Goal: Transaction & Acquisition: Purchase product/service

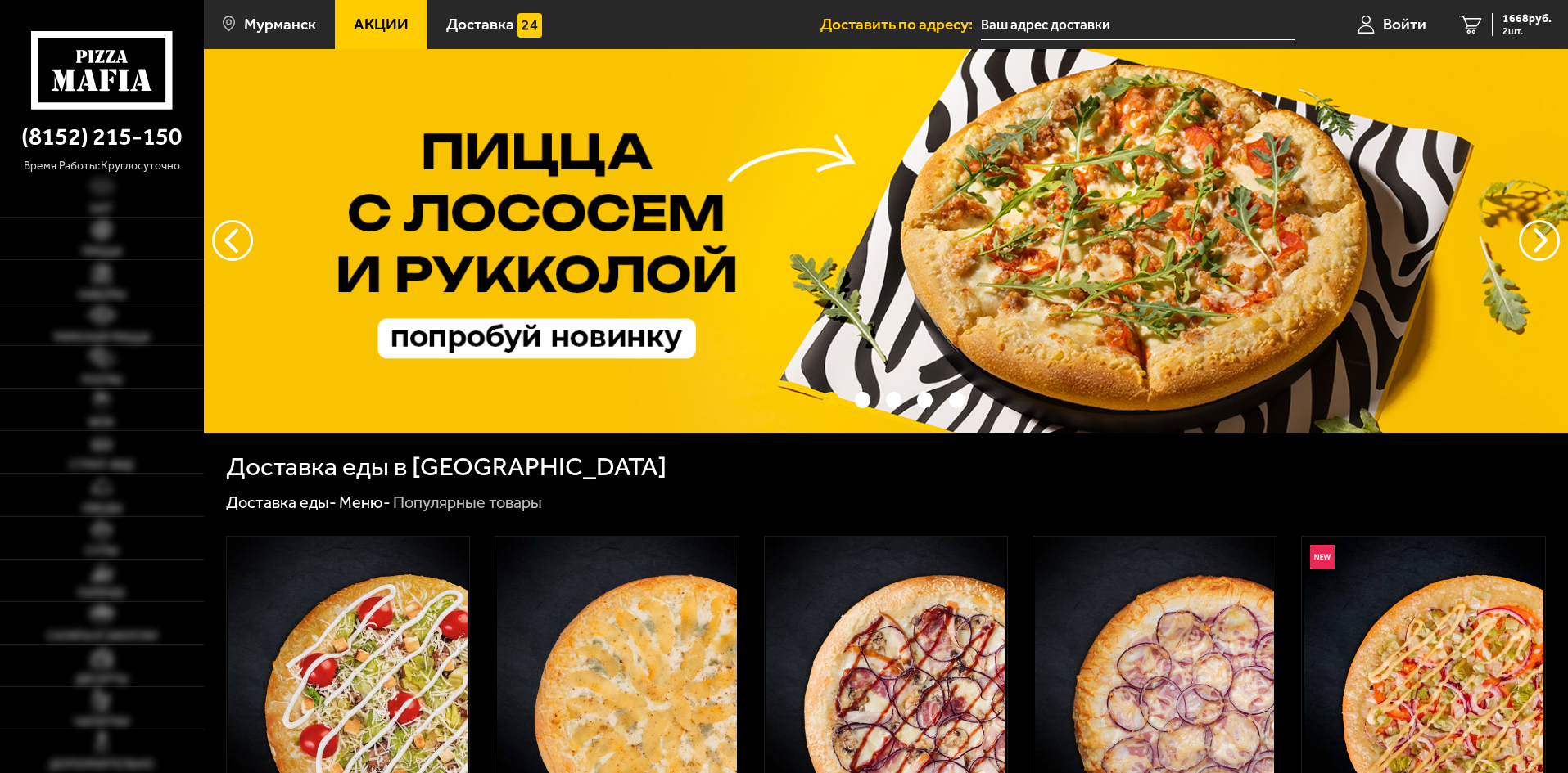
type input "[STREET_ADDRESS][PERSON_NAME]"
click at [1515, 24] on span "1668 руб." at bounding box center [1526, 19] width 49 height 12
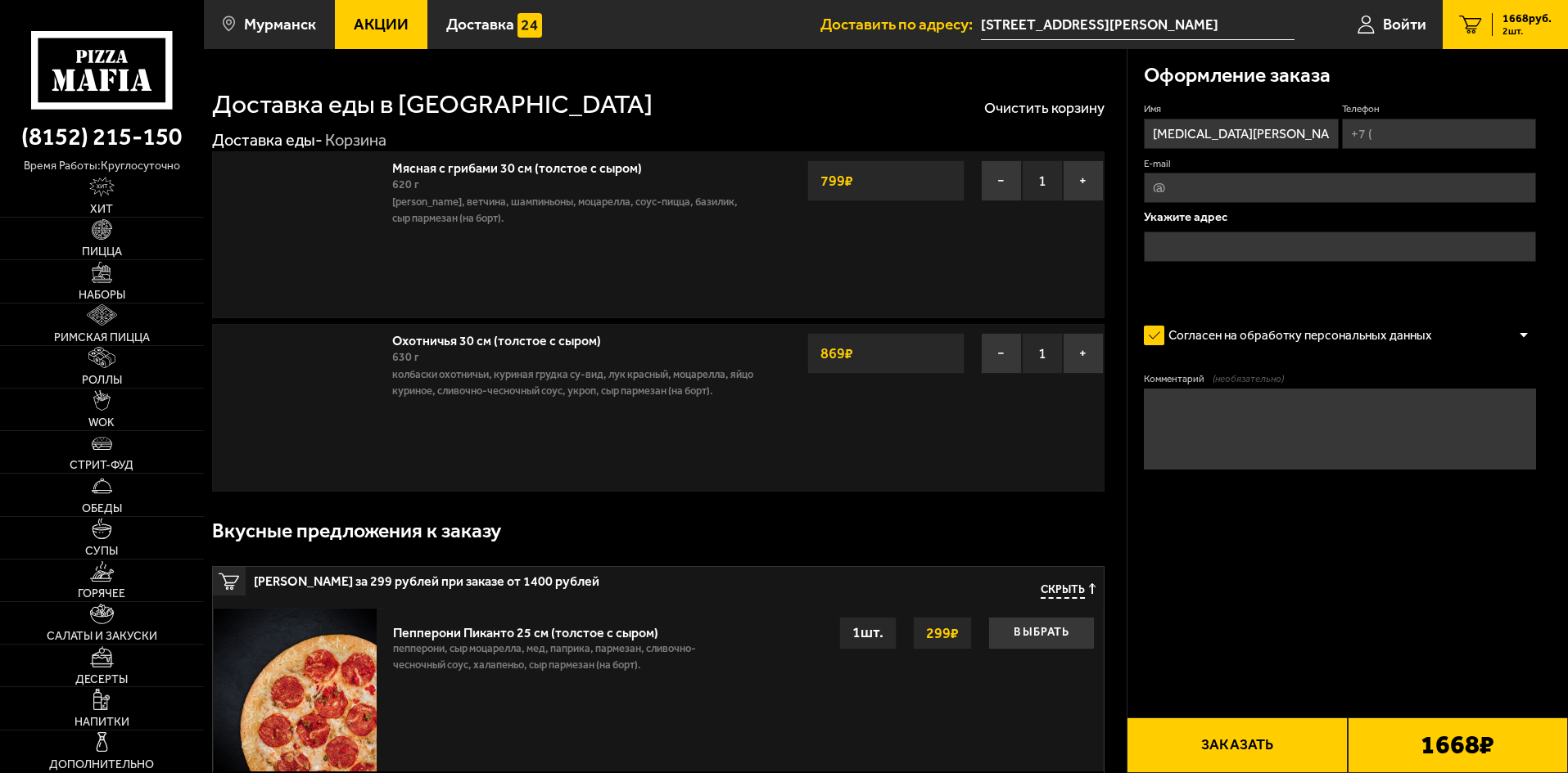
type input "[STREET_ADDRESS][PERSON_NAME]"
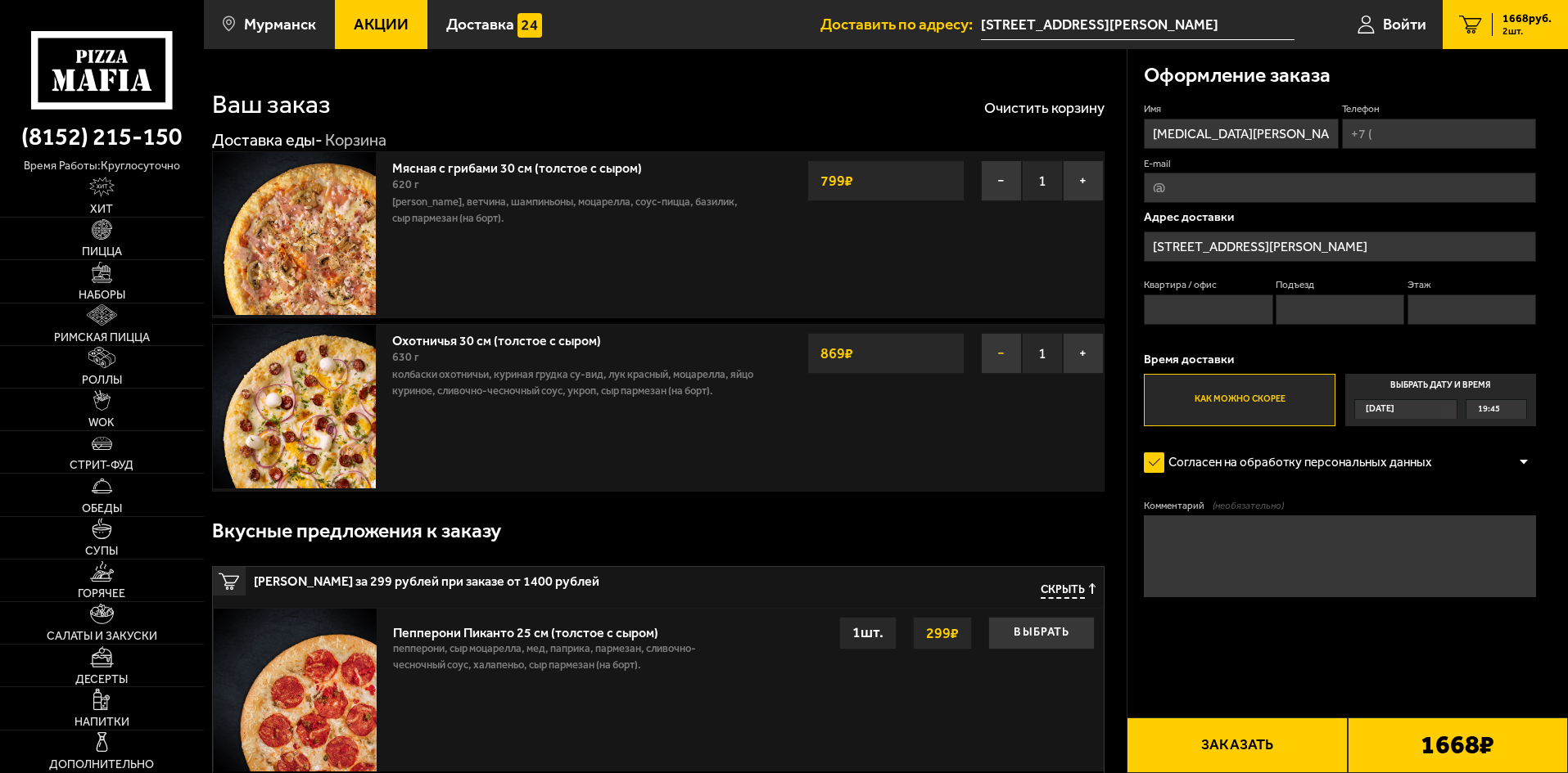
click at [1012, 357] on button "−" at bounding box center [1002, 353] width 41 height 41
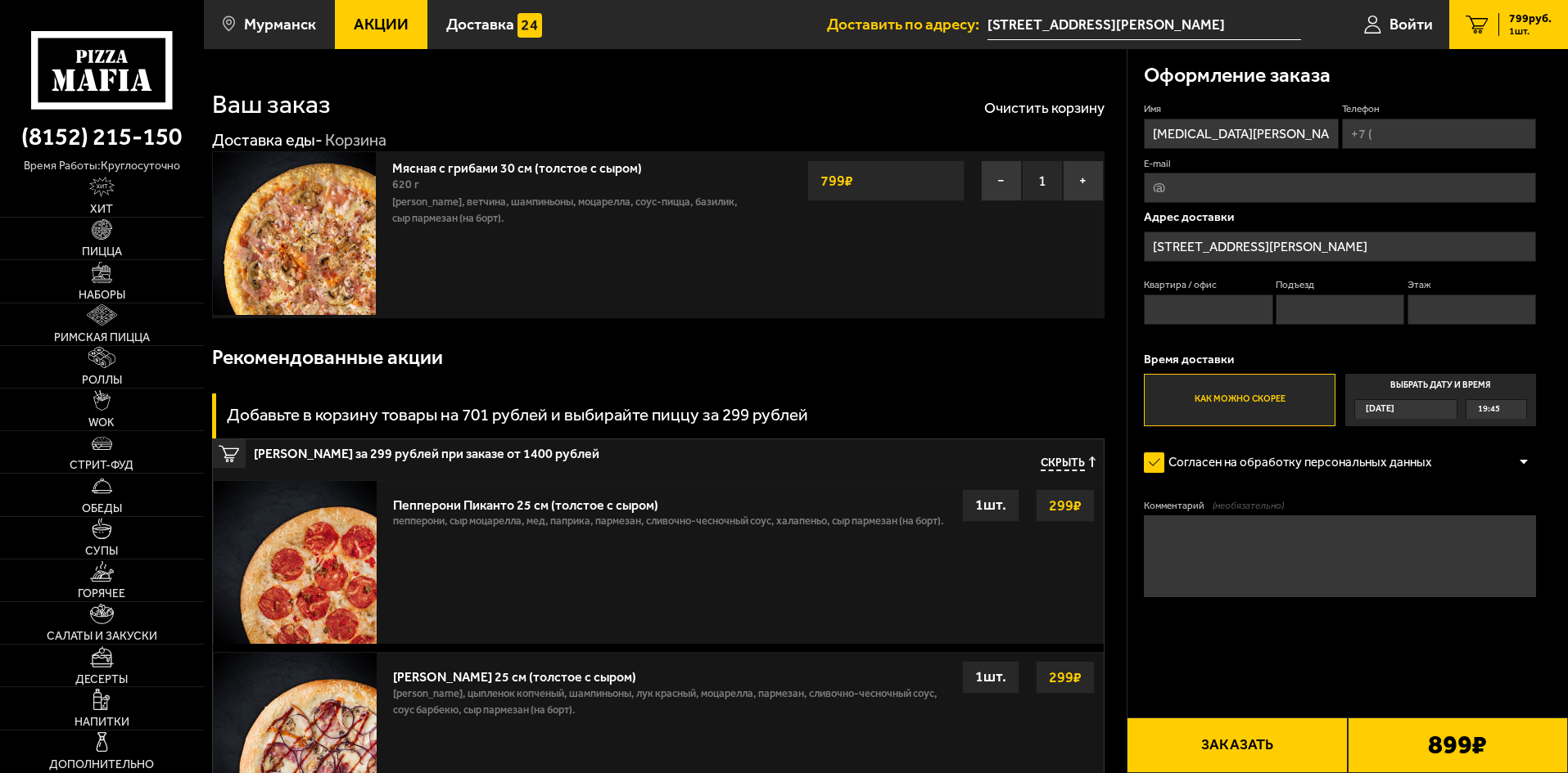
drag, startPoint x: 1018, startPoint y: 350, endPoint x: 692, endPoint y: 315, distance: 327.9
click at [692, 315] on div "Мясная с грибами 30 см (толстое с сыром) 620 г бекон, ветчина, шампиньоны, моца…" at bounding box center [574, 235] width 380 height 165
click at [75, 257] on link "Пицца" at bounding box center [102, 238] width 204 height 42
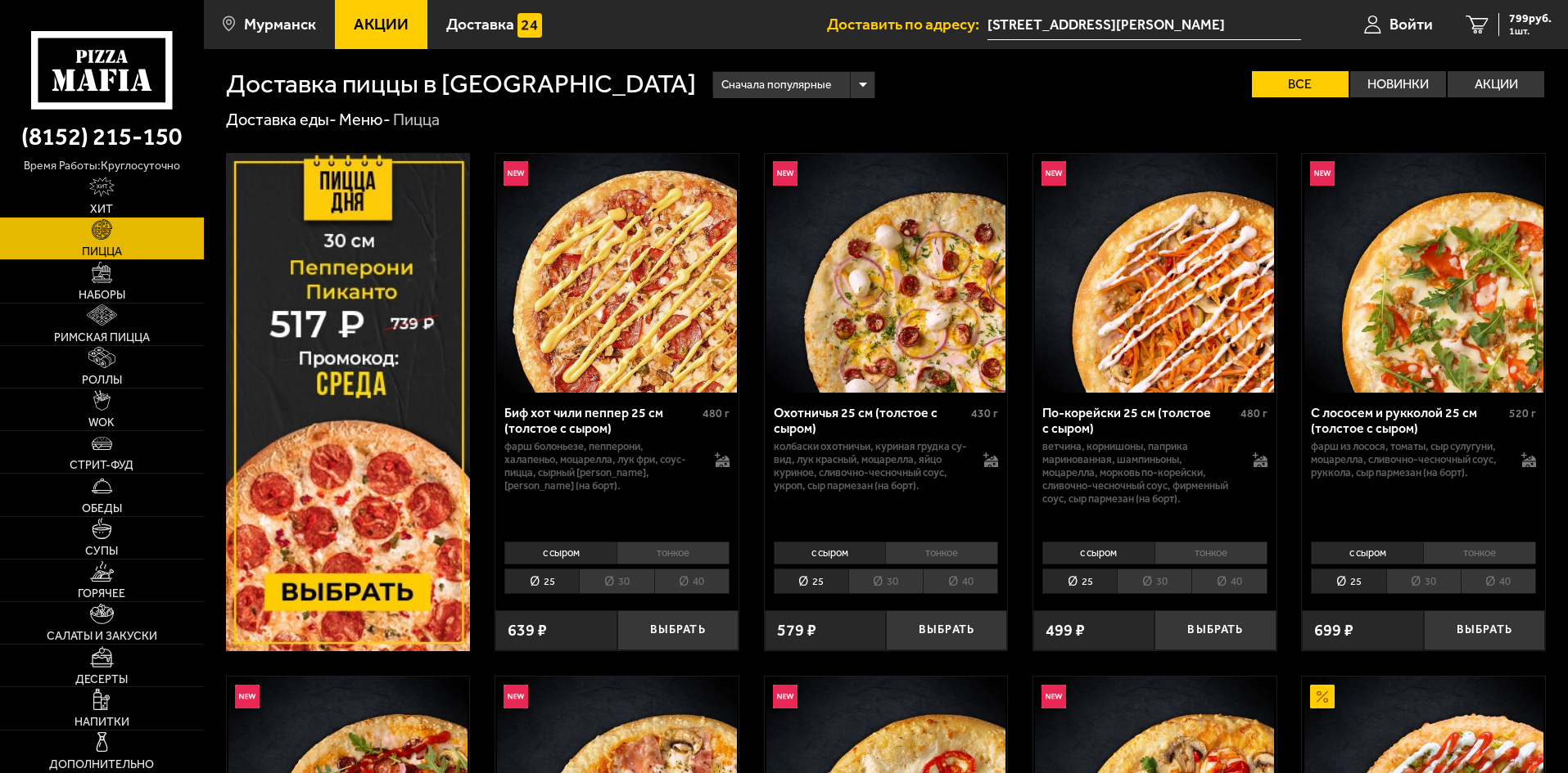
click at [733, 83] on div "Сначала популярные" at bounding box center [794, 85] width 162 height 27
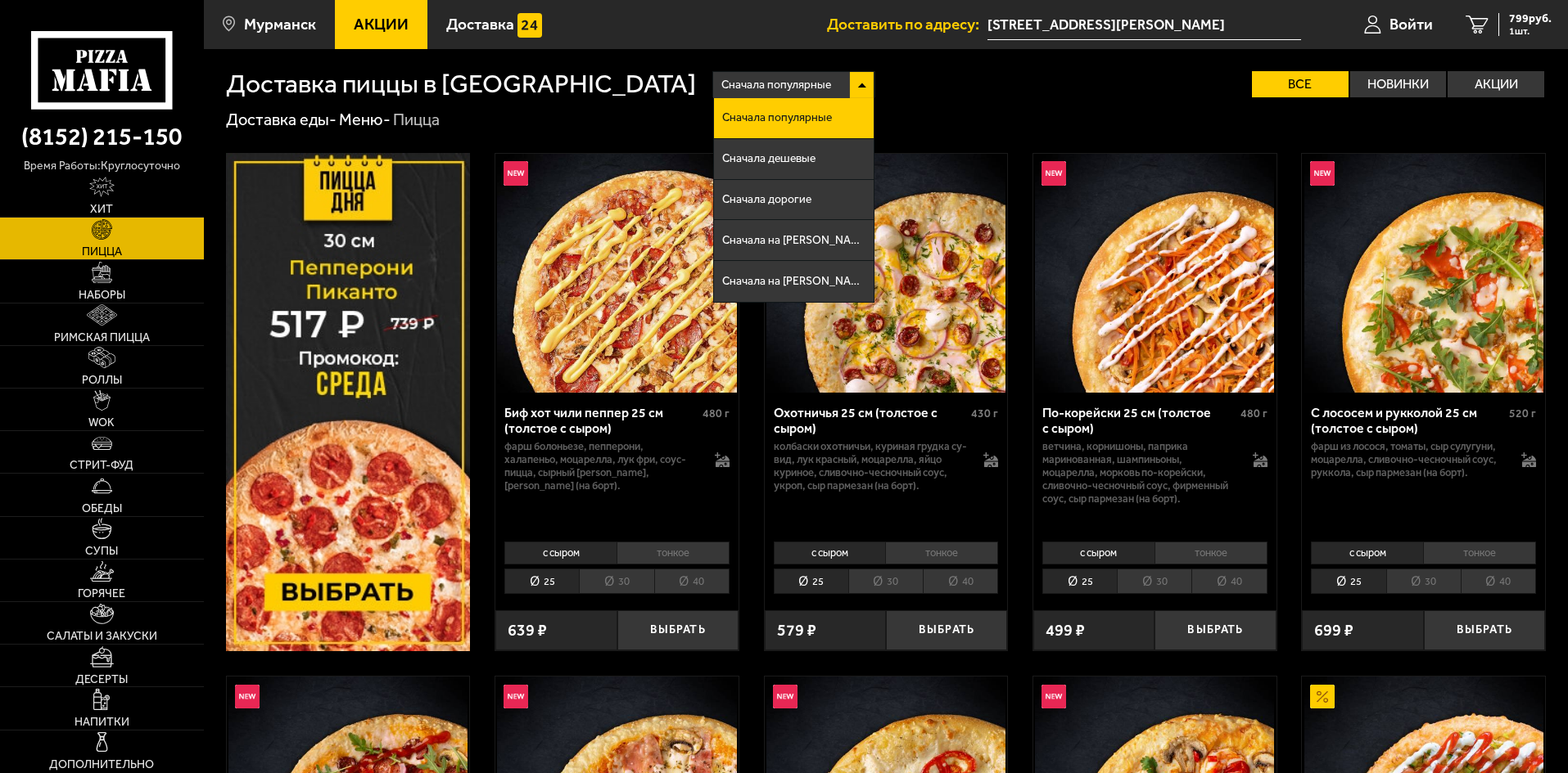
click at [1003, 118] on div "Доставка еды - Меню - Пицца" at bounding box center [885, 121] width 1319 height 21
click at [738, 85] on div "Сначала популярные" at bounding box center [794, 85] width 162 height 27
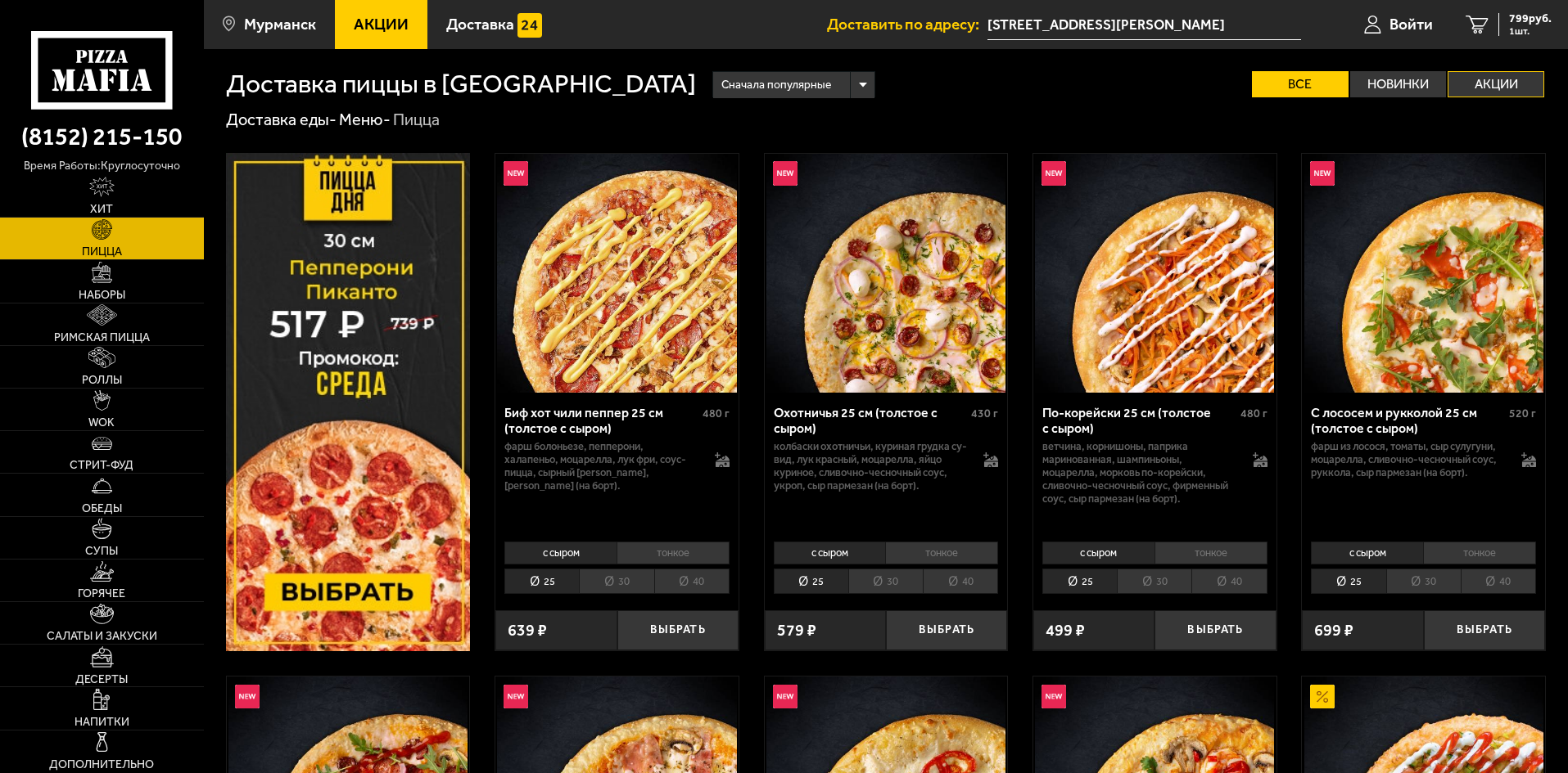
click at [1508, 75] on label "Акции" at bounding box center [1495, 84] width 97 height 27
click at [0, 0] on input "Акции" at bounding box center [0, 0] width 0 height 0
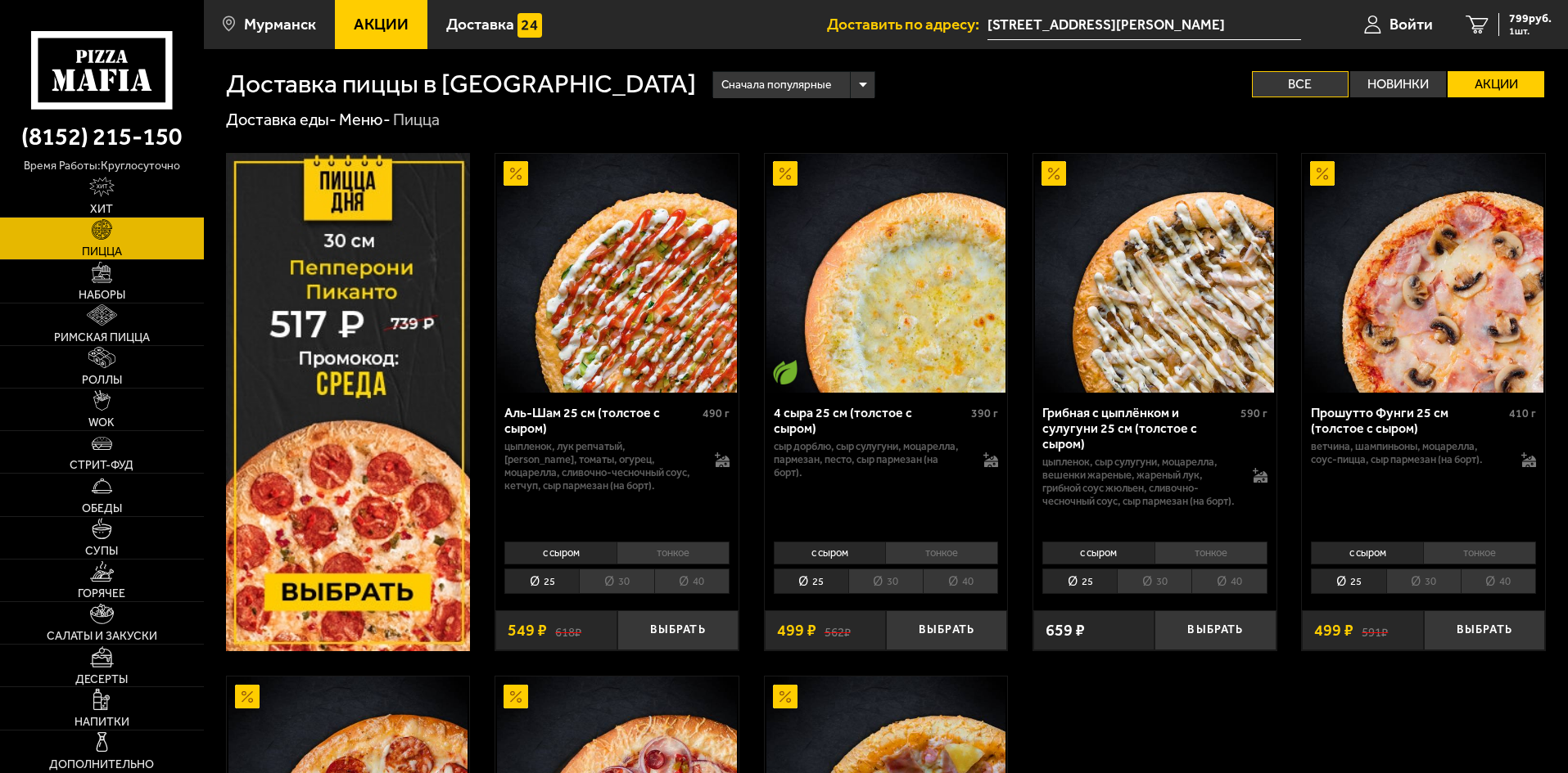
click at [1308, 86] on label "Все" at bounding box center [1300, 84] width 97 height 27
click at [0, 0] on input "Все" at bounding box center [0, 0] width 0 height 0
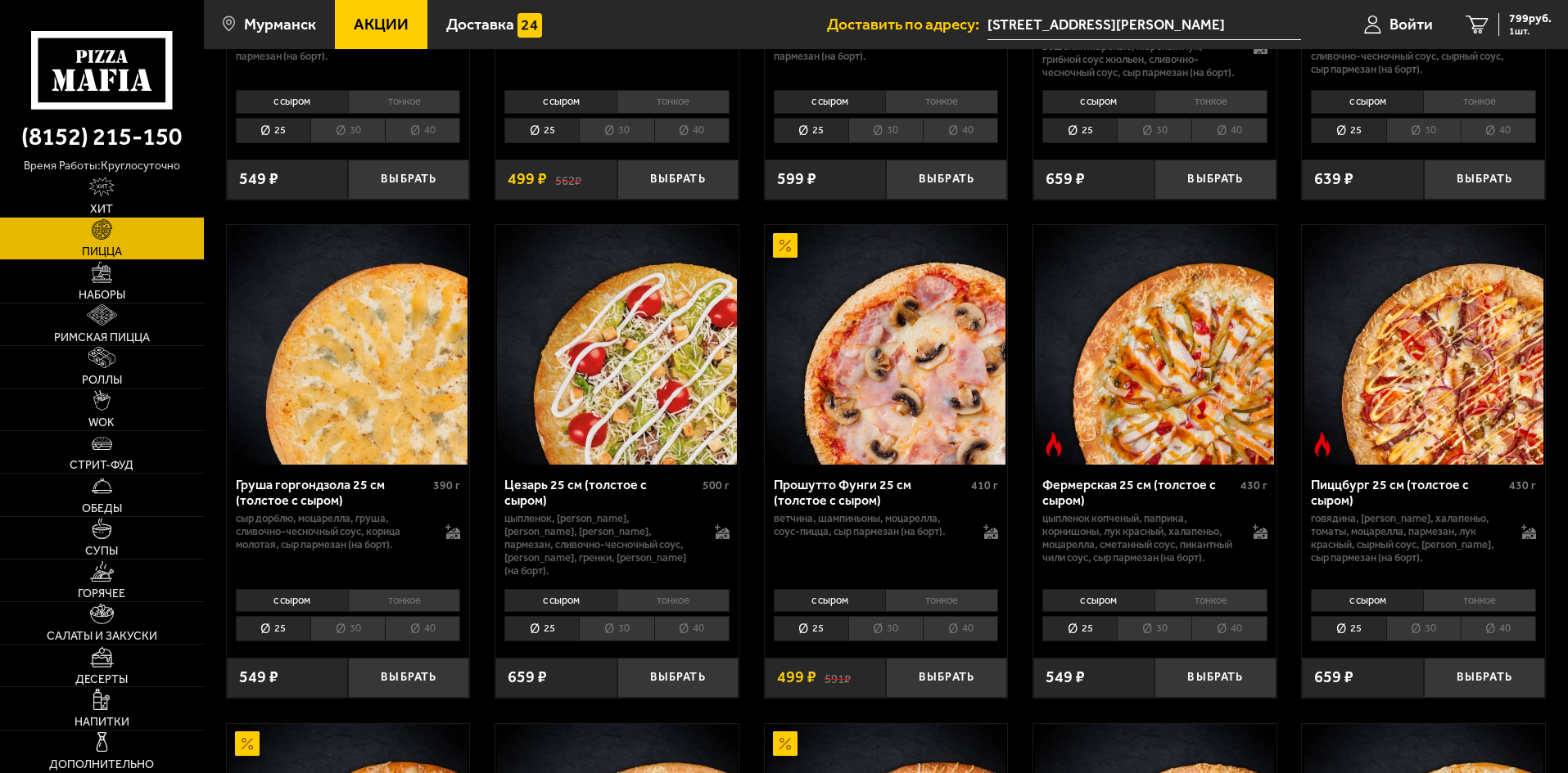
scroll to position [98, 0]
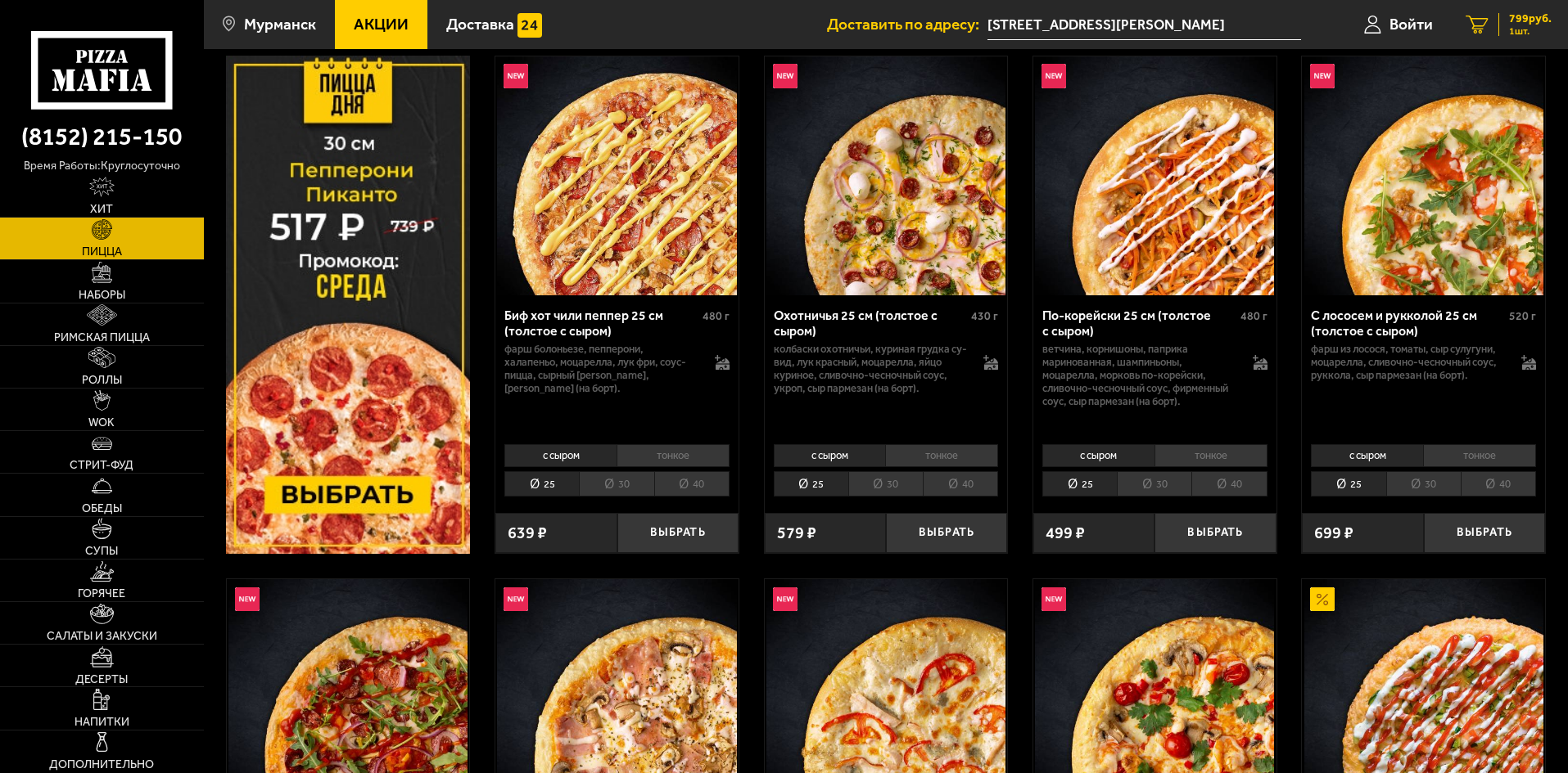
click at [1522, 18] on span "799 руб." at bounding box center [1530, 19] width 43 height 12
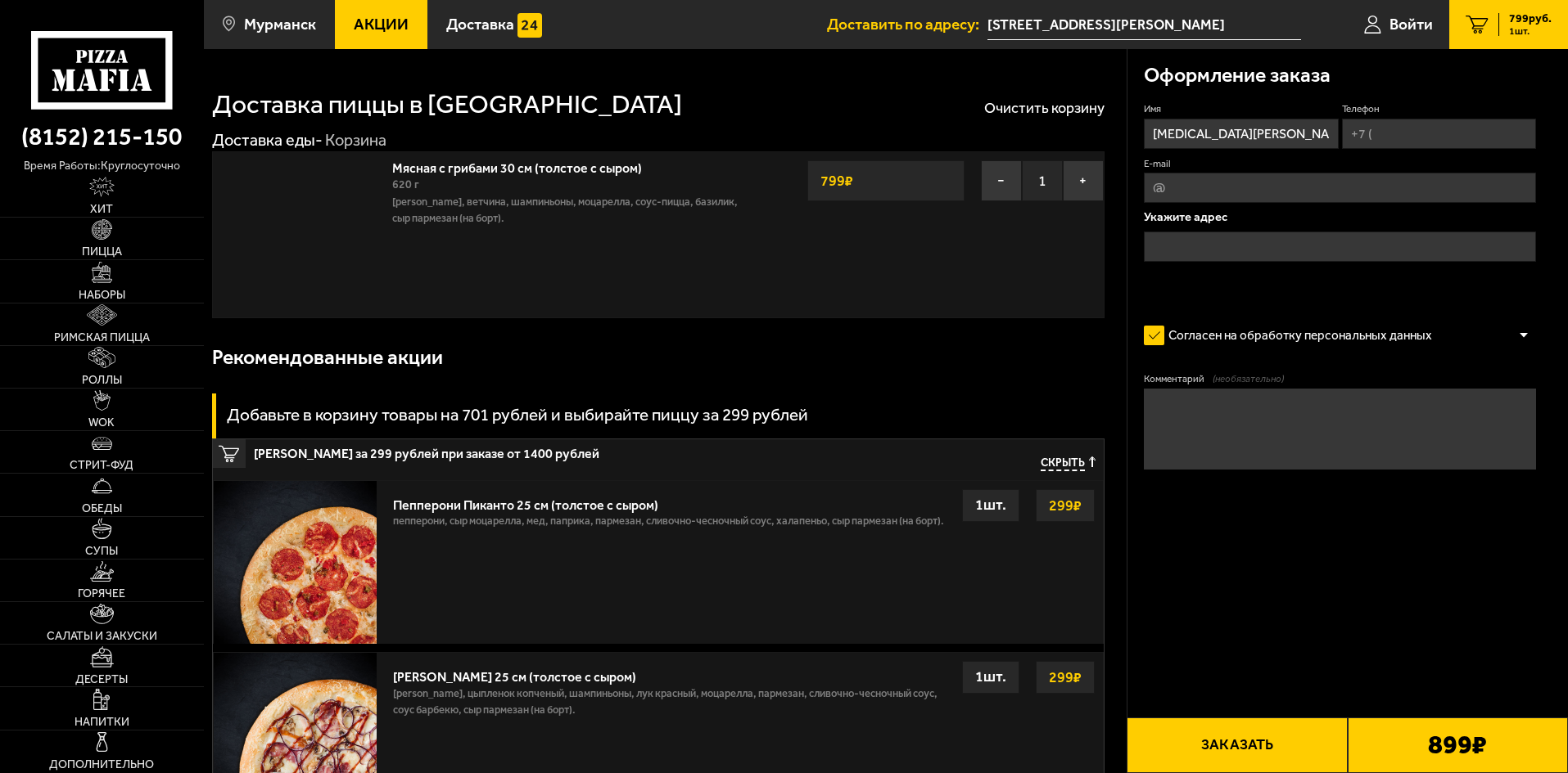
type input "[STREET_ADDRESS][PERSON_NAME]"
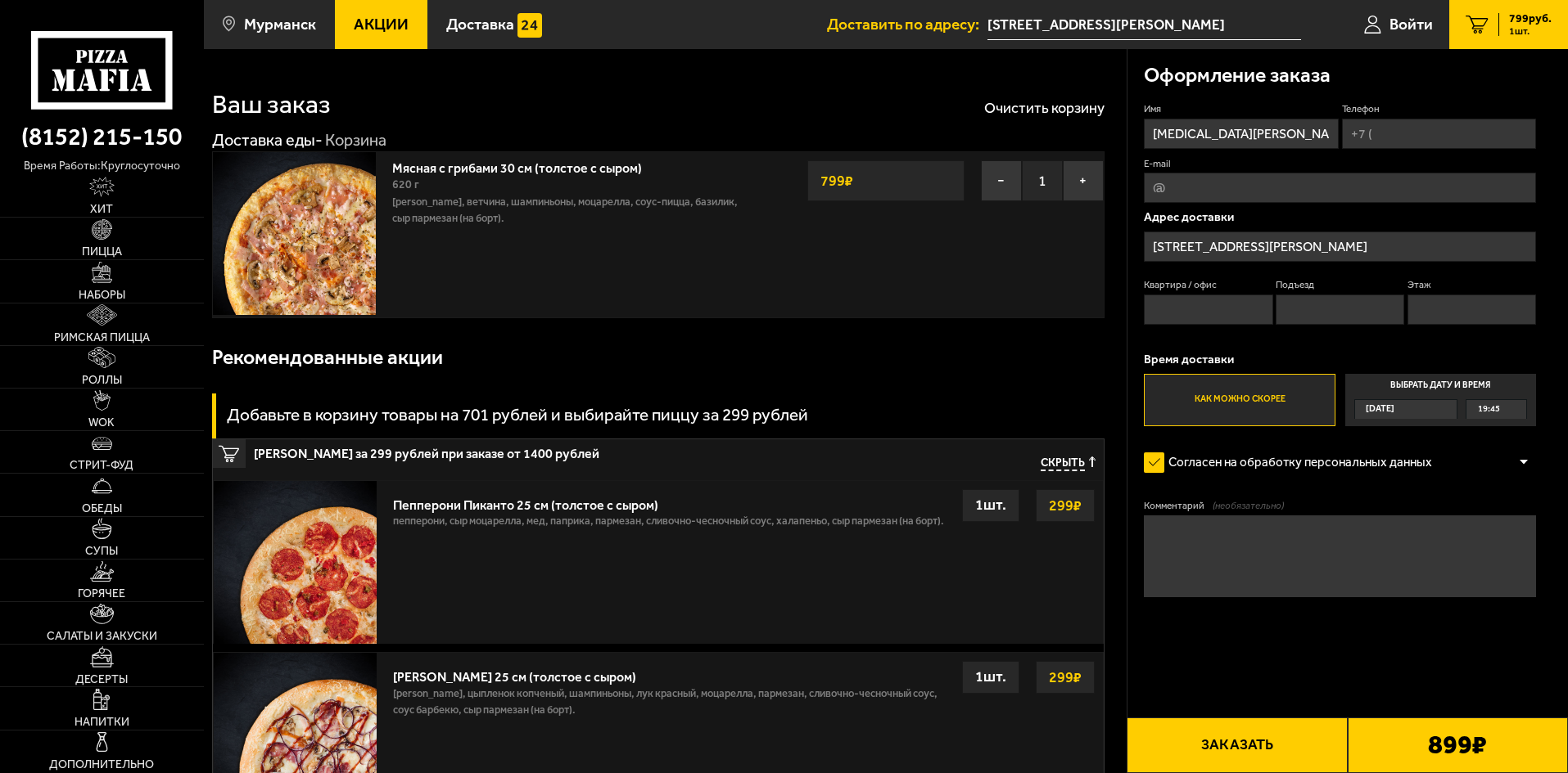
click at [1449, 129] on input "Телефон" at bounding box center [1438, 134] width 194 height 30
type input "[PHONE_NUMBER]"
click at [1248, 303] on input "Квартира / офис" at bounding box center [1208, 310] width 129 height 30
type input "37"
click at [1323, 301] on input "Подъезд" at bounding box center [1340, 310] width 129 height 30
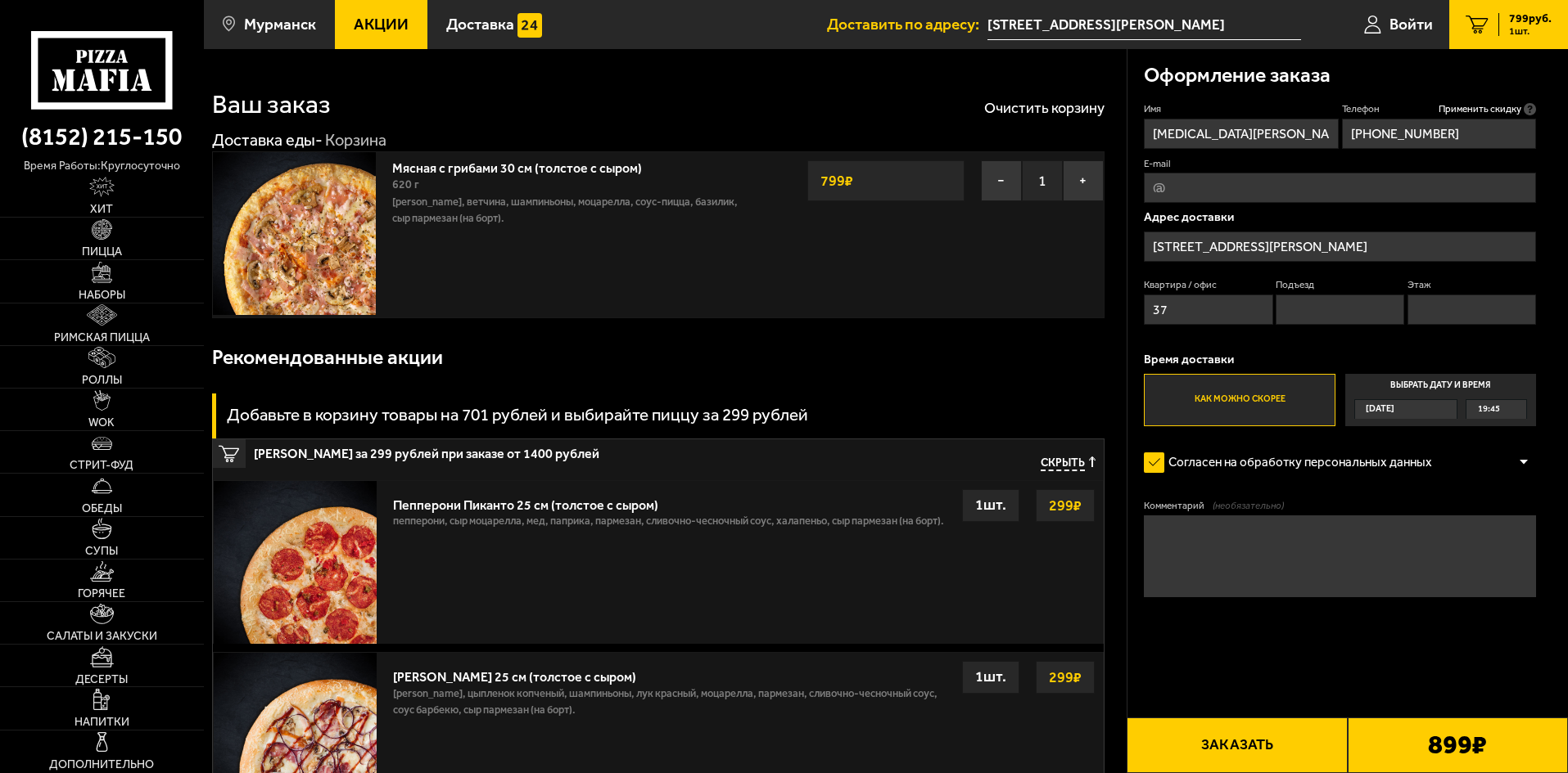
type input "2"
click at [1434, 315] on input "Этаж" at bounding box center [1471, 310] width 129 height 30
type input "5"
click at [1235, 753] on button "Заказать" at bounding box center [1237, 745] width 220 height 56
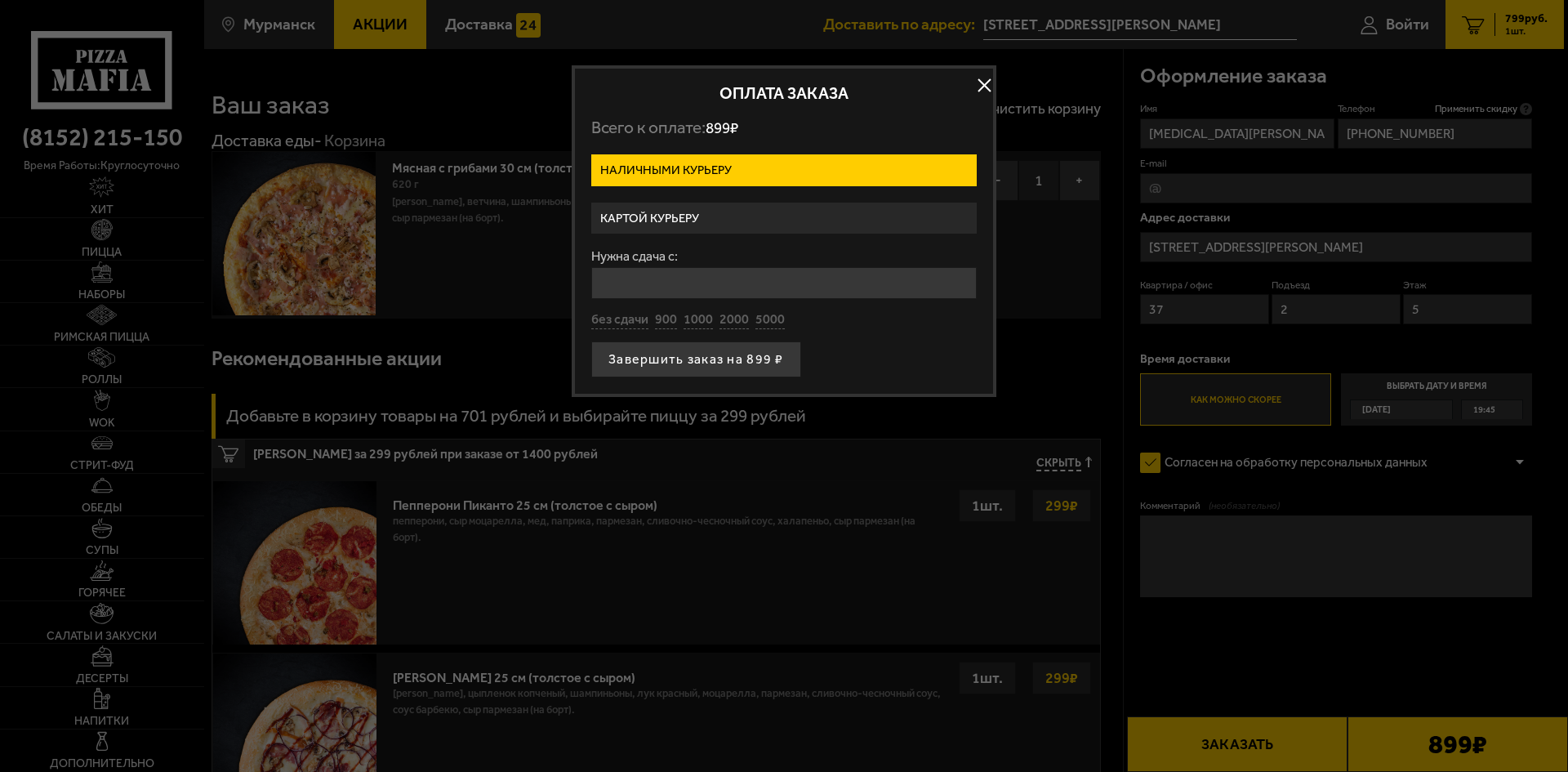
click at [716, 215] on label "Картой курьеру" at bounding box center [784, 219] width 385 height 32
click at [0, 0] on input "Картой курьеру" at bounding box center [0, 0] width 0 height 0
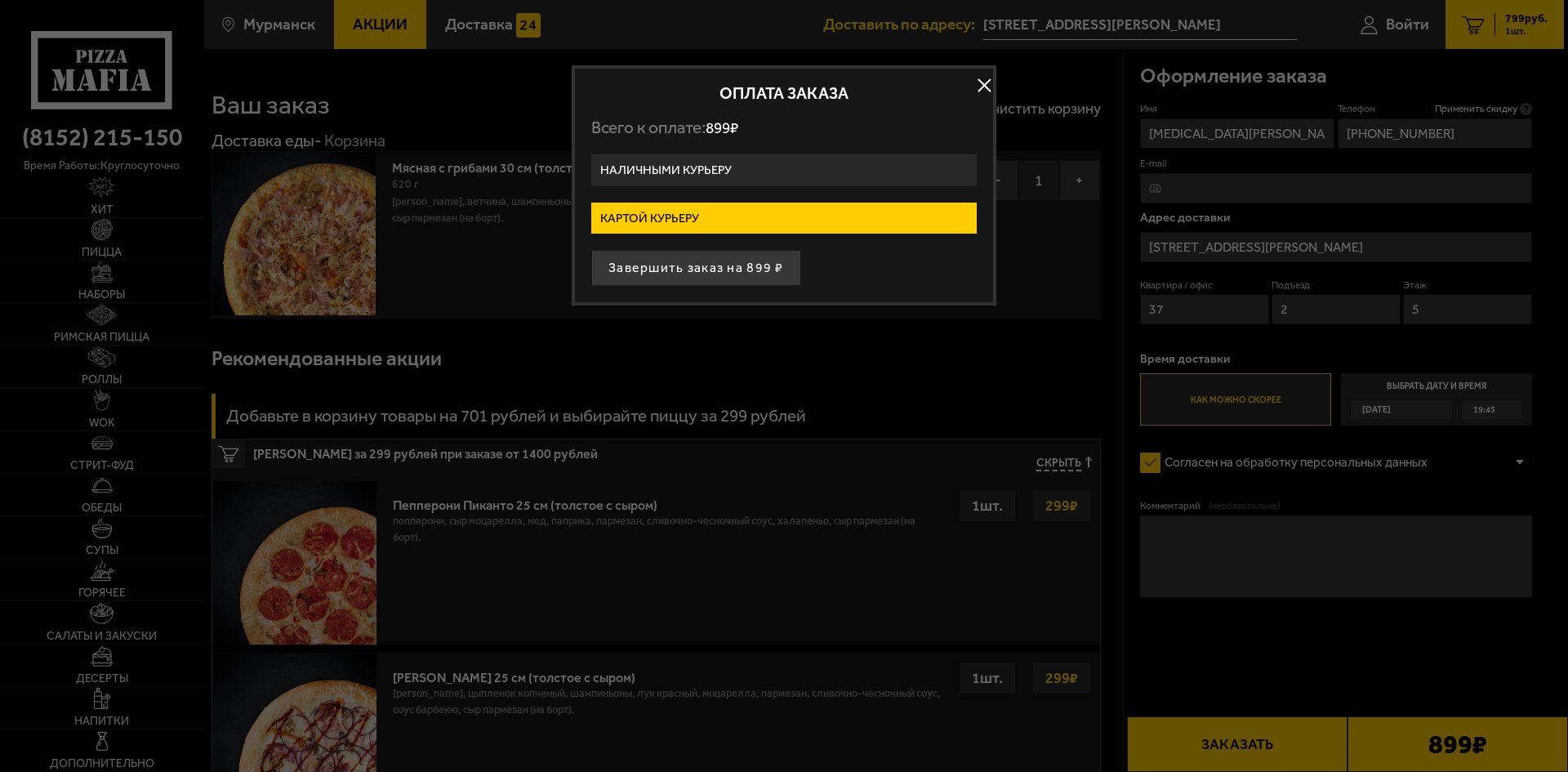
click at [981, 79] on button "button" at bounding box center [984, 86] width 25 height 25
